Goal: Information Seeking & Learning: Find specific fact

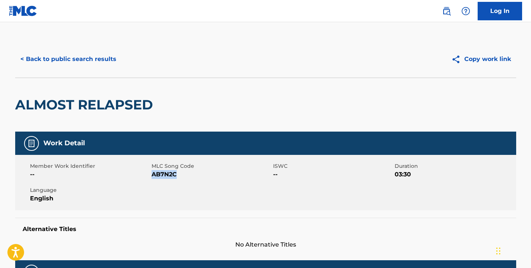
click at [54, 61] on button "< Back to public search results" at bounding box center [68, 59] width 106 height 19
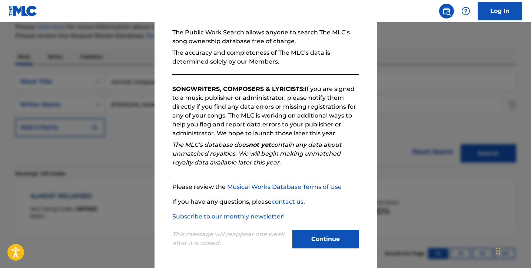
scroll to position [70, 0]
click at [330, 238] on button "Continue" at bounding box center [325, 240] width 67 height 19
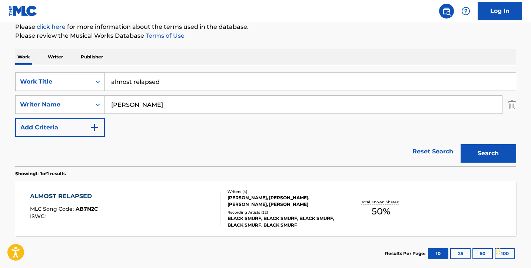
drag, startPoint x: 177, startPoint y: 86, endPoint x: 73, endPoint y: 73, distance: 105.5
click at [73, 73] on div "SearchWithCriteria4679fc17-b9db-4b16-ae55-396735d4bc86 Work Title almost relaps…" at bounding box center [265, 82] width 501 height 19
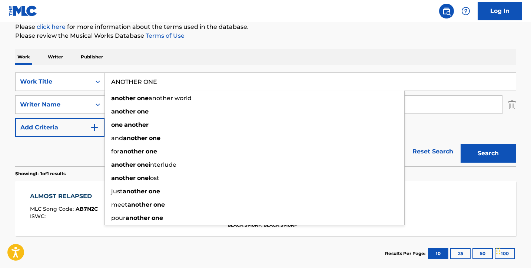
type input "ANOTHER ONE"
click at [487, 135] on div "SearchWithCriteria4679fc17-b9db-4b16-ae55-396735d4bc86 Work Title ANOTHER ONE a…" at bounding box center [265, 105] width 501 height 64
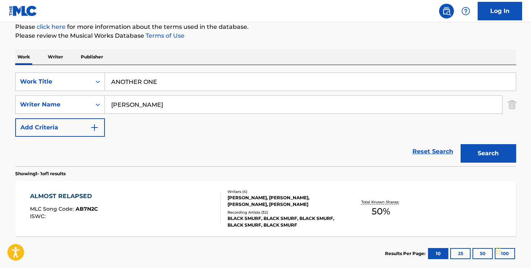
click at [488, 148] on button "Search" at bounding box center [488, 153] width 56 height 19
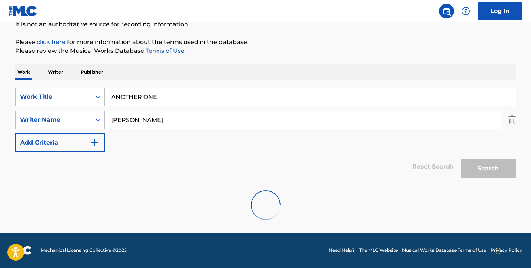
scroll to position [92, 0]
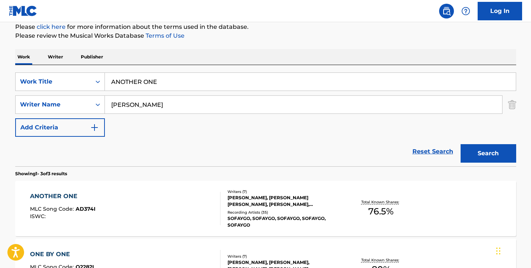
click at [127, 206] on div "ANOTHER ONE MLC Song Code : AD374I ISWC :" at bounding box center [125, 208] width 190 height 33
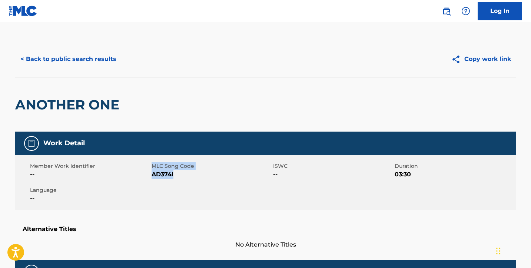
drag, startPoint x: 150, startPoint y: 174, endPoint x: 173, endPoint y: 177, distance: 23.1
click at [173, 177] on div "Member Work Identifier -- MLC Song Code AD374I ISWC -- Duration 03:30 Language …" at bounding box center [265, 183] width 501 height 56
click at [173, 177] on span "AD374I" at bounding box center [211, 174] width 120 height 9
drag, startPoint x: 152, startPoint y: 176, endPoint x: 177, endPoint y: 176, distance: 25.2
click at [177, 176] on span "AD374I" at bounding box center [211, 174] width 120 height 9
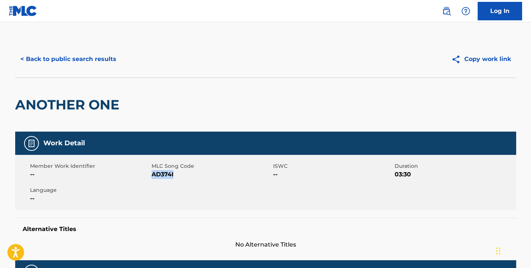
copy span "AD374I"
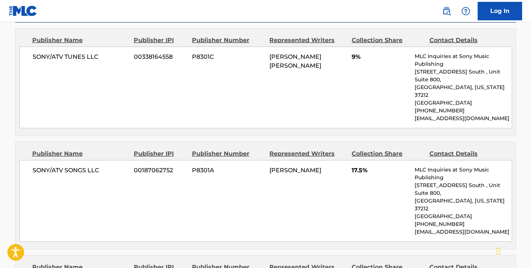
scroll to position [401, 0]
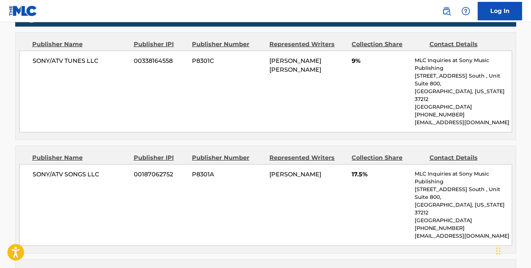
drag, startPoint x: 352, startPoint y: 158, endPoint x: 367, endPoint y: 158, distance: 14.1
click at [367, 170] on span "17.5%" at bounding box center [379, 174] width 57 height 9
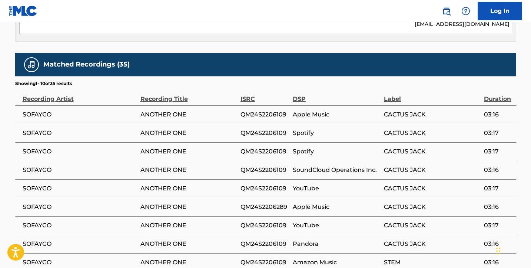
scroll to position [733, 0]
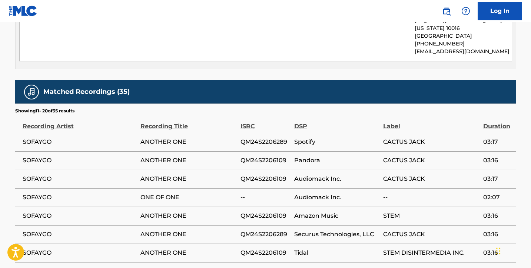
scroll to position [682, 0]
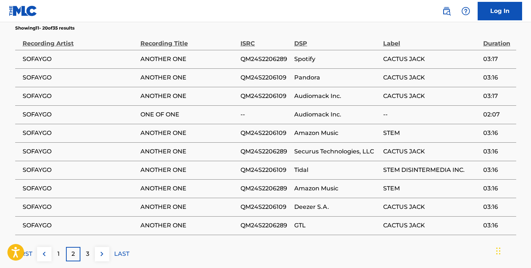
click at [88, 250] on p "3" at bounding box center [87, 254] width 3 height 9
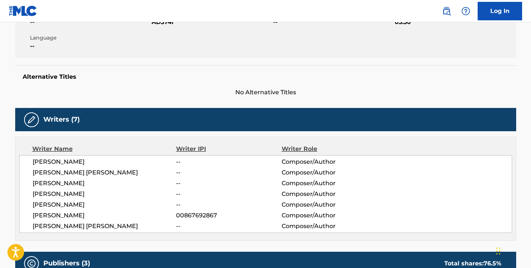
scroll to position [0, 0]
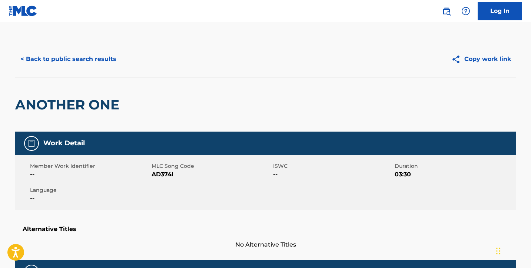
click at [65, 56] on button "< Back to public search results" at bounding box center [68, 59] width 106 height 19
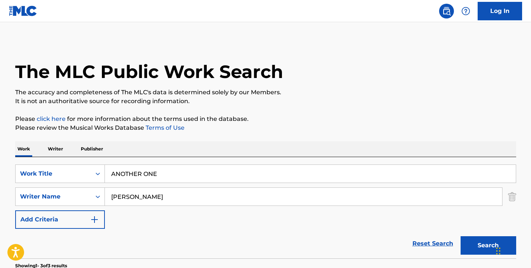
scroll to position [92, 0]
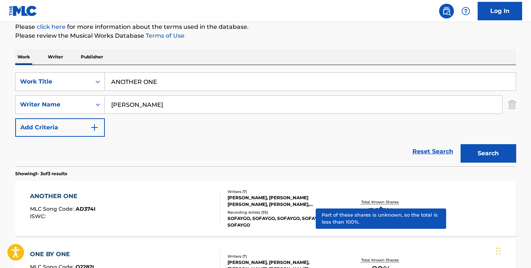
drag, startPoint x: 167, startPoint y: 87, endPoint x: 113, endPoint y: 74, distance: 55.1
click at [87, 79] on div "SearchWithCriteria4679fc17-b9db-4b16-ae55-396735d4bc86 Work Title ANOTHER ONE" at bounding box center [265, 82] width 501 height 19
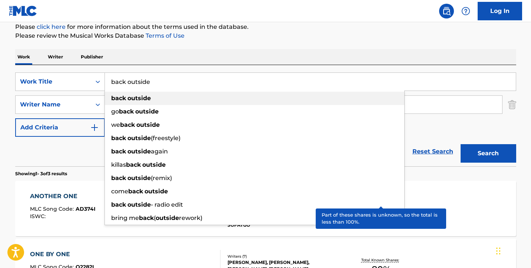
type input "back outside"
click at [148, 100] on strong "outside" at bounding box center [138, 98] width 23 height 7
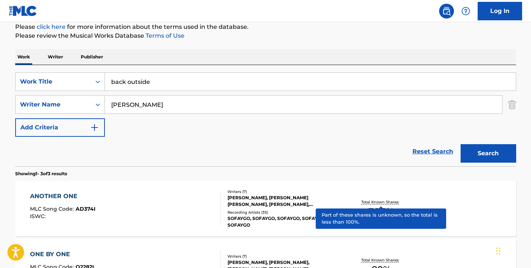
click at [487, 152] on button "Search" at bounding box center [488, 153] width 56 height 19
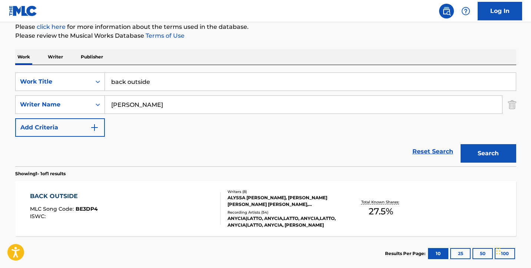
scroll to position [134, 0]
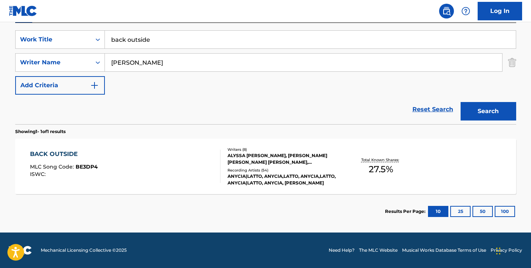
click at [168, 166] on div "BACK OUTSIDE MLC Song Code : BE3DP4 ISWC :" at bounding box center [125, 166] width 190 height 33
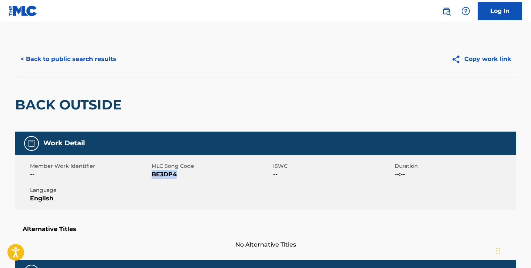
drag, startPoint x: 152, startPoint y: 176, endPoint x: 186, endPoint y: 178, distance: 33.7
click at [186, 178] on span "BE3DP4" at bounding box center [211, 174] width 120 height 9
copy span "BE3DP4"
click at [183, 213] on div "Work Detail Member Work Identifier -- MLC Song Code BE3DP4 ISWC -- Duration --:…" at bounding box center [265, 191] width 501 height 118
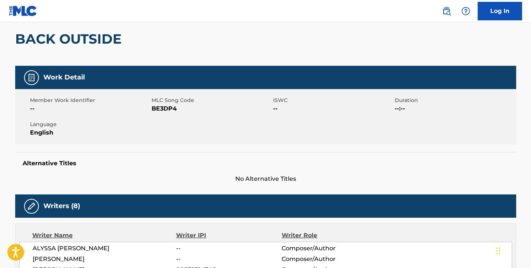
scroll to position [64, 0]
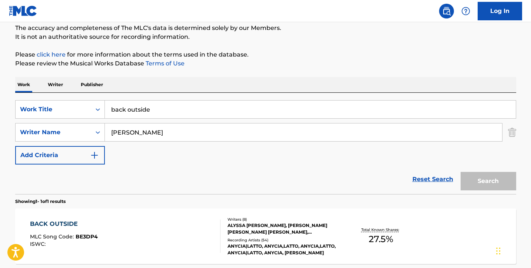
scroll to position [92, 0]
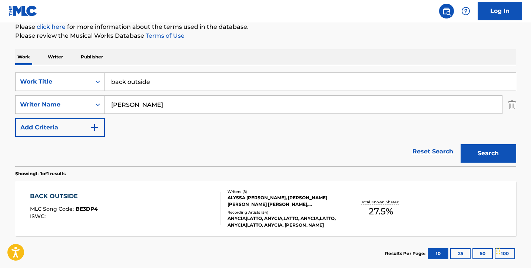
click at [177, 163] on div "Reset Search Search" at bounding box center [265, 152] width 501 height 30
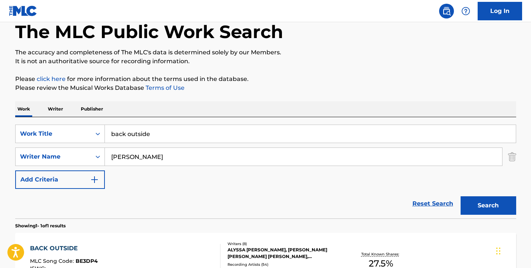
scroll to position [38, 0]
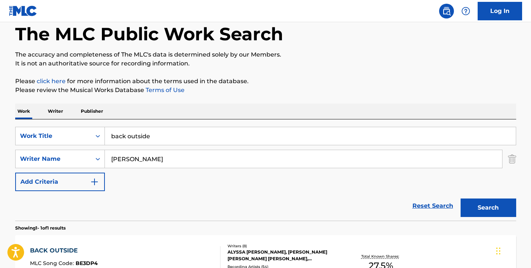
click at [176, 168] on div "[PERSON_NAME]" at bounding box center [303, 159] width 397 height 19
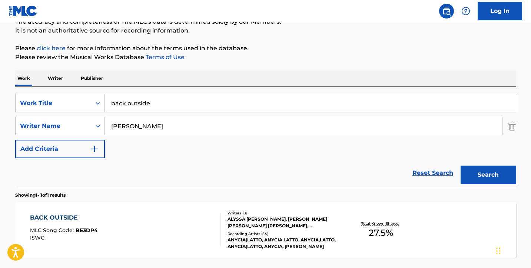
scroll to position [0, 0]
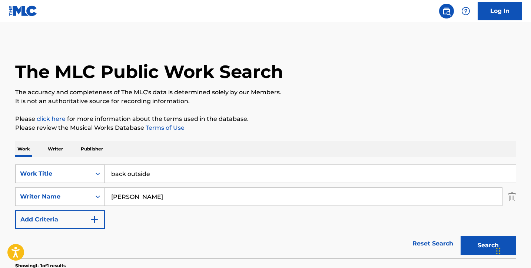
drag, startPoint x: 166, startPoint y: 173, endPoint x: 92, endPoint y: 173, distance: 74.4
click at [92, 172] on div "SearchWithCriteria4679fc17-b9db-4b16-ae55-396735d4bc86 Work Title back outside" at bounding box center [265, 174] width 501 height 19
type input "BLITZ V2"
click at [460, 237] on button "Search" at bounding box center [488, 246] width 56 height 19
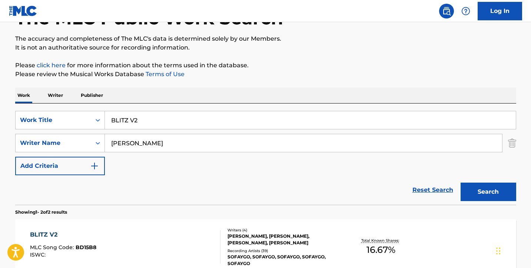
scroll to position [124, 0]
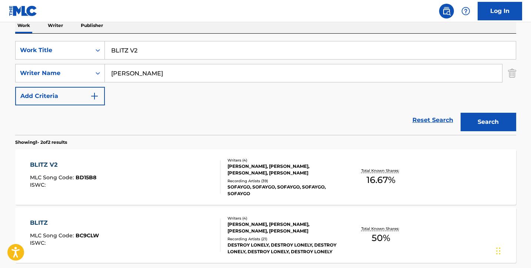
click at [143, 187] on div "BLITZ V2 MLC Song Code : BD15B8 ISWC :" at bounding box center [125, 177] width 190 height 33
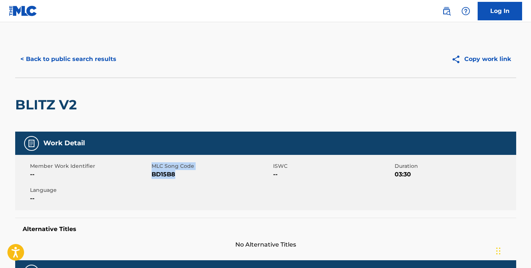
drag, startPoint x: 151, startPoint y: 175, endPoint x: 181, endPoint y: 178, distance: 30.6
click at [181, 178] on div "Member Work Identifier -- MLC Song Code BD15B8 ISWC -- Duration 03:30 Language …" at bounding box center [265, 183] width 501 height 56
click at [181, 178] on span "BD15B8" at bounding box center [211, 174] width 120 height 9
drag, startPoint x: 151, startPoint y: 176, endPoint x: 177, endPoint y: 176, distance: 25.5
click at [177, 176] on span "BD15B8" at bounding box center [211, 174] width 120 height 9
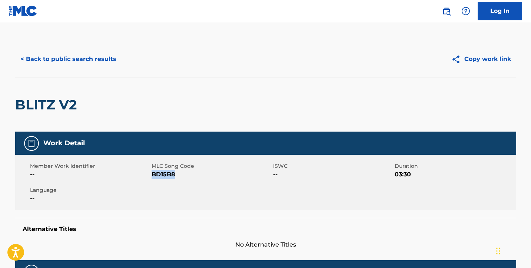
copy span "BD15B8"
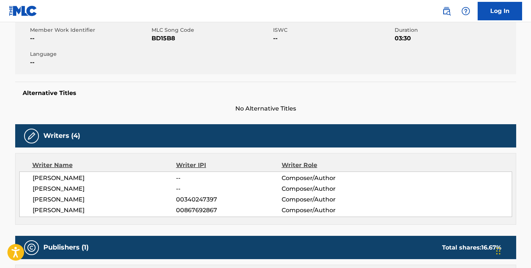
click at [142, 138] on div "Writers (4)" at bounding box center [265, 135] width 501 height 23
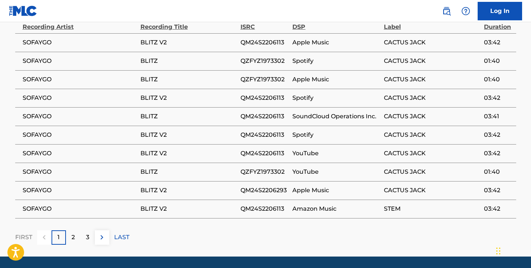
scroll to position [547, 0]
